Goal: Task Accomplishment & Management: Use online tool/utility

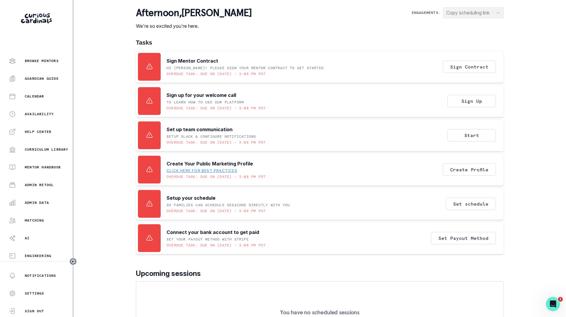
scroll to position [45, 0]
click at [36, 203] on p "Admin Data" at bounding box center [37, 202] width 24 height 5
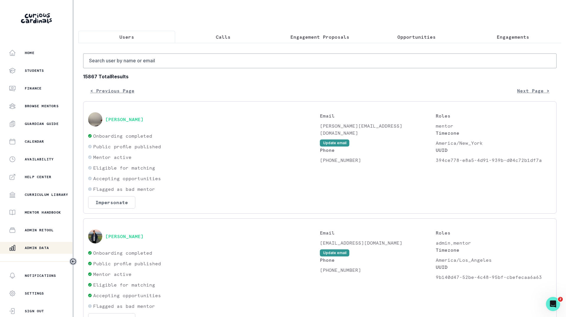
click at [419, 37] on p "Opportunities" at bounding box center [417, 36] width 38 height 7
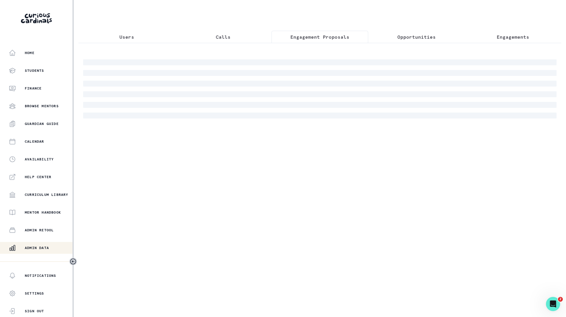
click at [332, 41] on button "Engagement Proposals" at bounding box center [320, 37] width 97 height 12
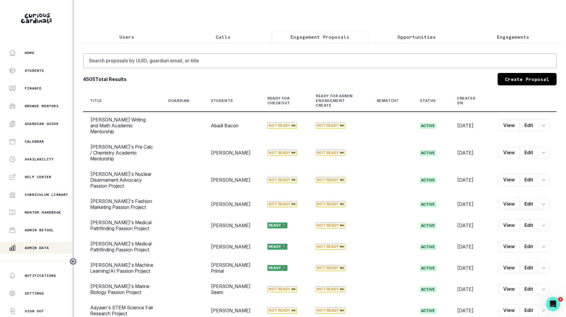
scroll to position [41, 0]
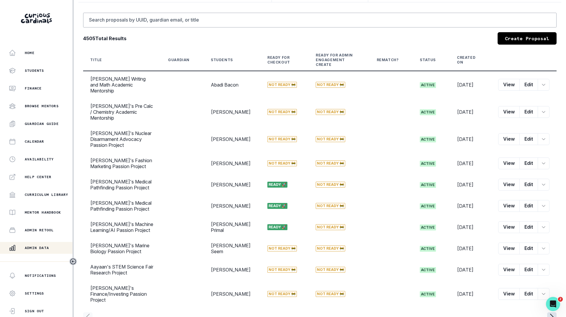
click at [547, 312] on icon "page right" at bounding box center [551, 316] width 9 height 9
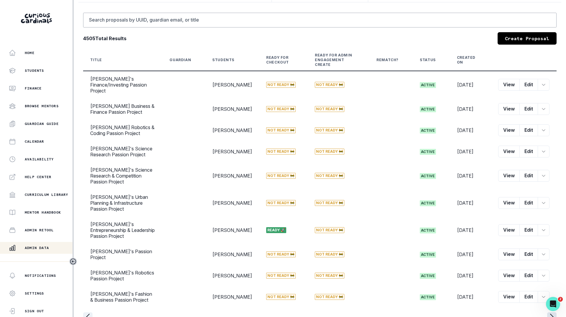
click at [547, 312] on icon "page right" at bounding box center [551, 316] width 9 height 9
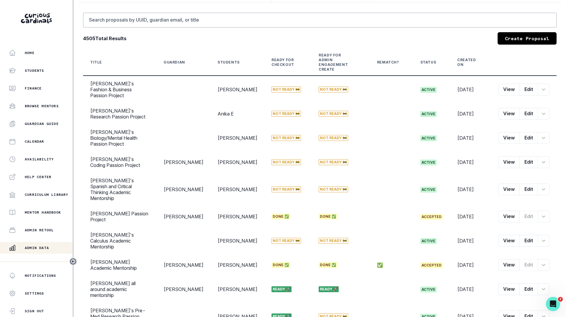
click at [547, 295] on div "Title Guardian Students Ready for Checkout Ready for Admin Engagement Create Re…" at bounding box center [320, 196] width 474 height 294
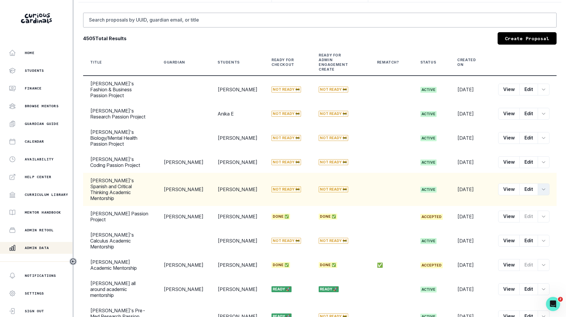
click at [542, 187] on icon "row menu" at bounding box center [544, 189] width 5 height 5
click at [526, 183] on button "Edit" at bounding box center [529, 189] width 19 height 12
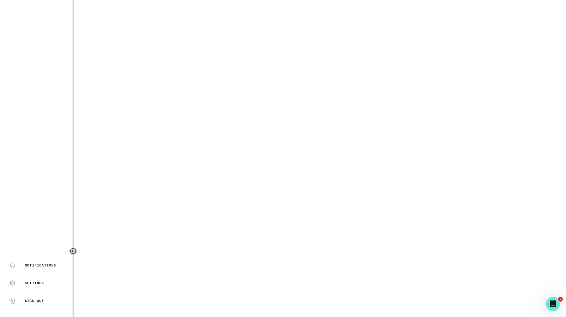
select select "2b2a87af-3877-406e-80f1-826191683463"
select select "7561dcec-b7a5-44bd-b115-79d252e25d53"
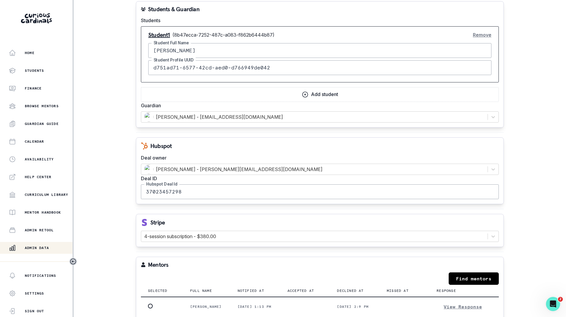
scroll to position [531, 0]
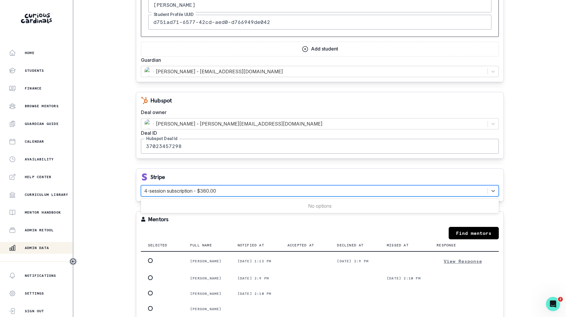
click at [226, 190] on div at bounding box center [314, 190] width 341 height 8
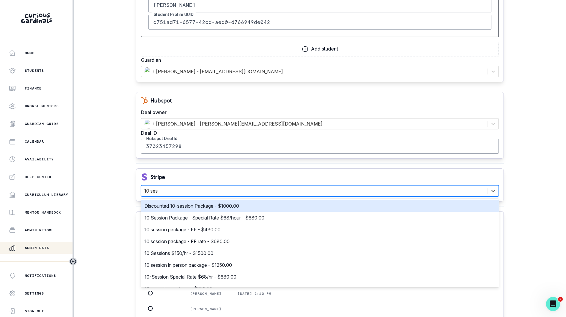
type input "10 sess"
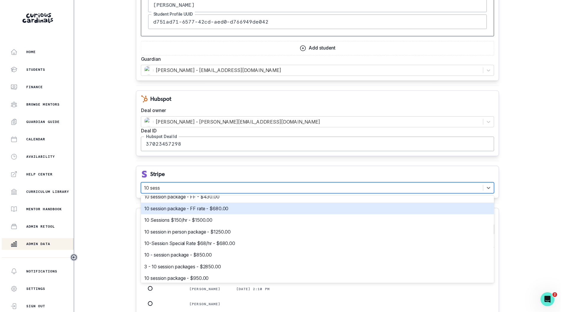
scroll to position [55, 0]
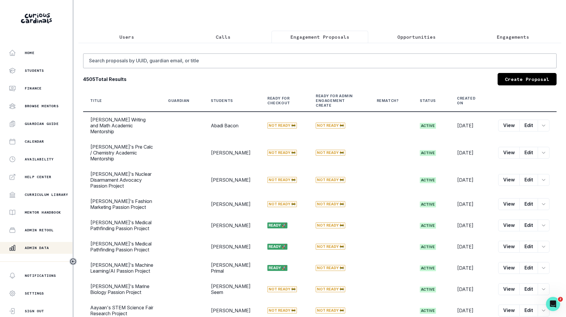
click at [124, 40] on p "Users" at bounding box center [126, 36] width 15 height 7
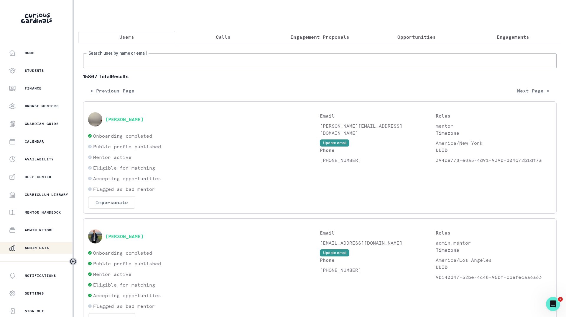
click at [122, 64] on input "Search user by name or email" at bounding box center [320, 60] width 474 height 15
paste input "[PERSON_NAME]"
type input "[PERSON_NAME]"
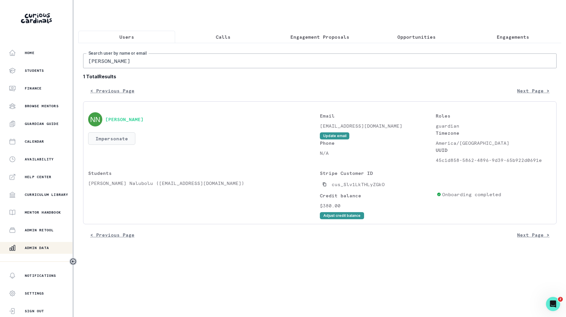
click at [117, 144] on button "Impersonate" at bounding box center [111, 138] width 47 height 12
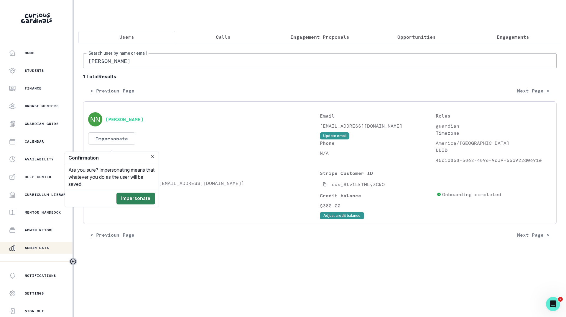
click at [142, 196] on button "Impersonate" at bounding box center [136, 198] width 39 height 12
